Goal: Transaction & Acquisition: Purchase product/service

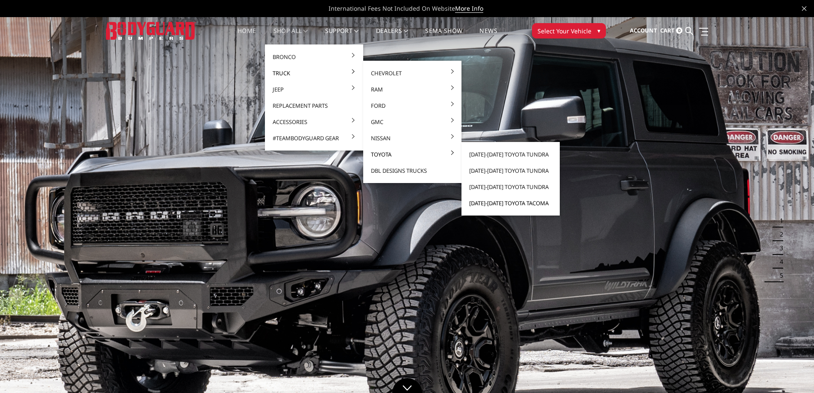
click at [477, 205] on link "[DATE]-[DATE] Toyota Tacoma" at bounding box center [510, 203] width 91 height 16
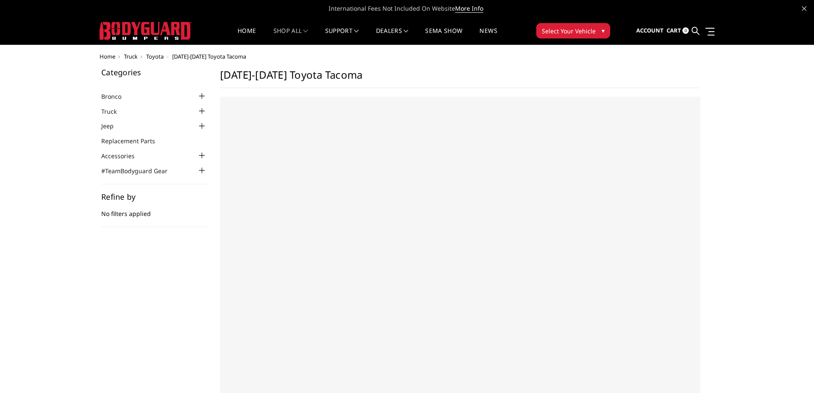
select select "US"
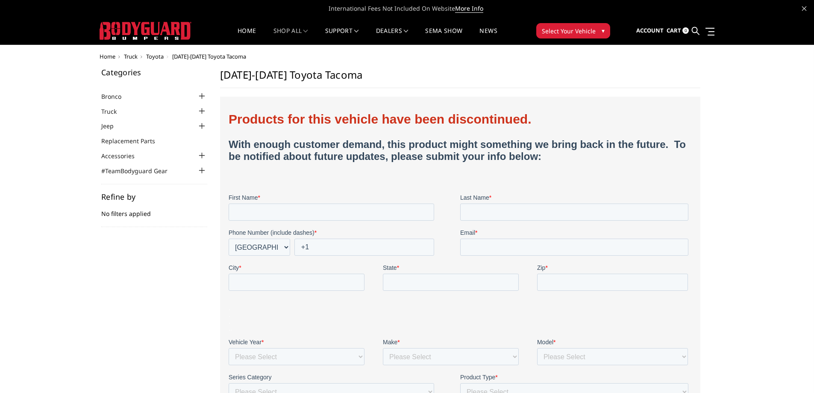
click at [203, 112] on div at bounding box center [202, 111] width 10 height 10
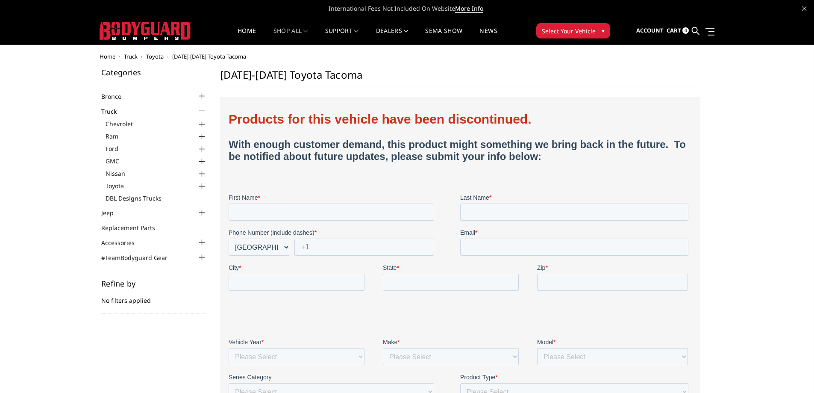
click at [200, 135] on div at bounding box center [202, 137] width 10 height 10
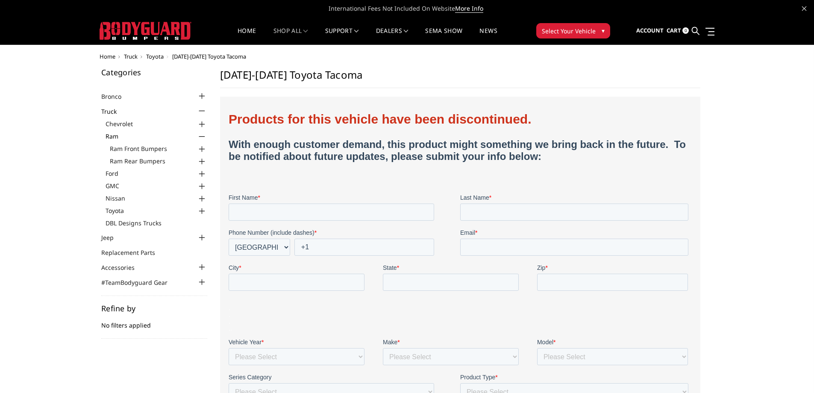
click at [201, 147] on div at bounding box center [202, 149] width 10 height 10
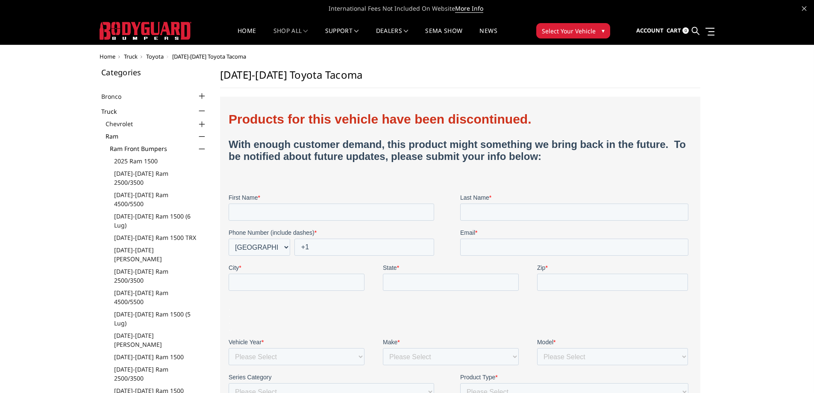
click at [47, 204] on div "Home Truck Toyota 2016-2022 Toyota Tacoma Categories Bronco 2021-2025 Bronco Fr…" at bounding box center [407, 344] width 814 height 582
